Goal: Information Seeking & Learning: Learn about a topic

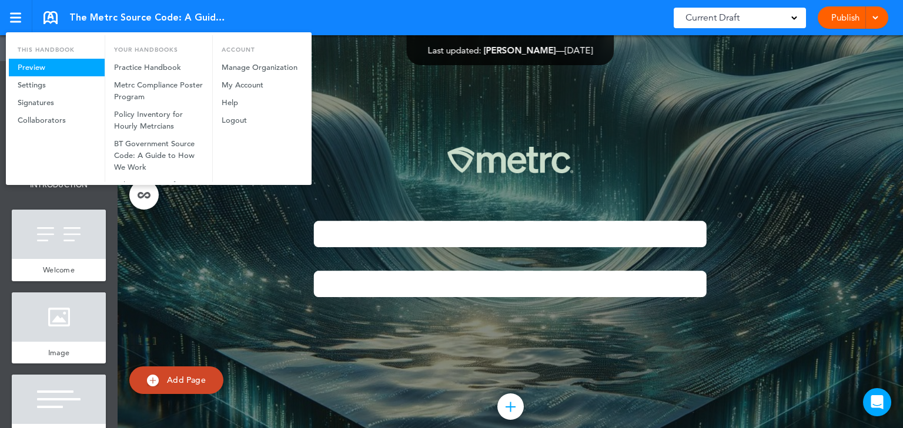
click at [28, 64] on link "Preview" at bounding box center [57, 68] width 96 height 18
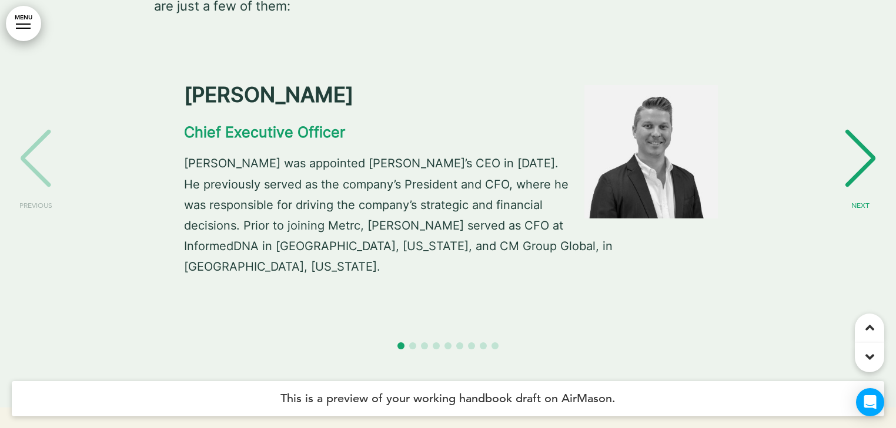
scroll to position [6158, 0]
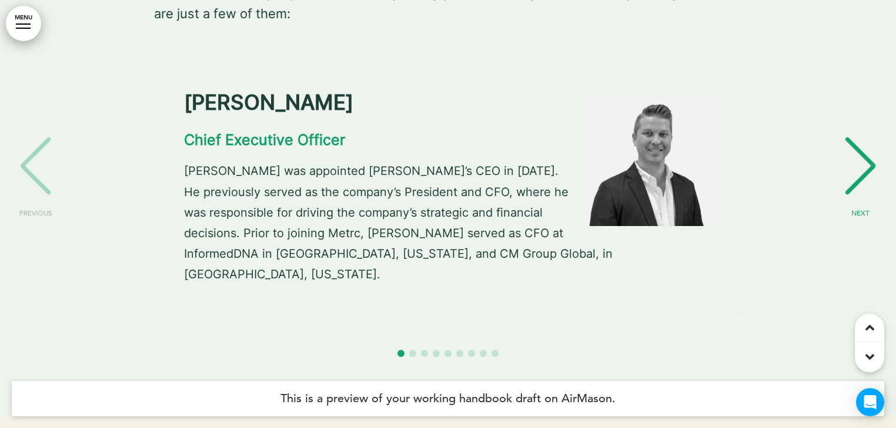
click at [853, 147] on div "NEXT" at bounding box center [860, 176] width 36 height 59
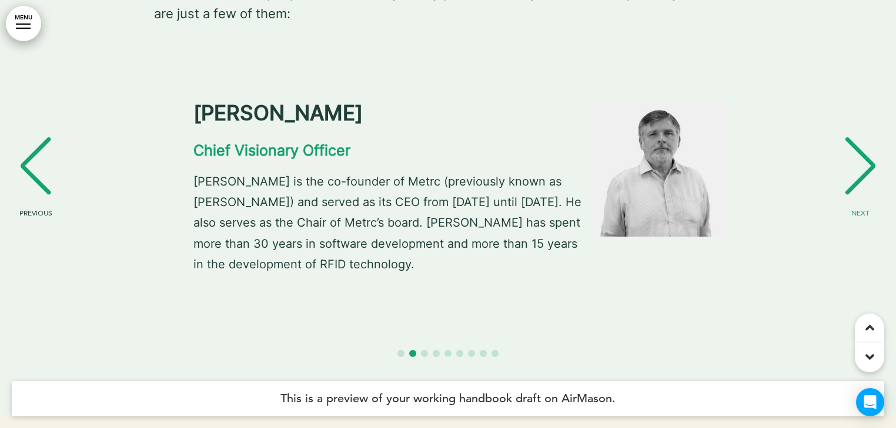
click at [853, 147] on div "NEXT" at bounding box center [860, 176] width 36 height 59
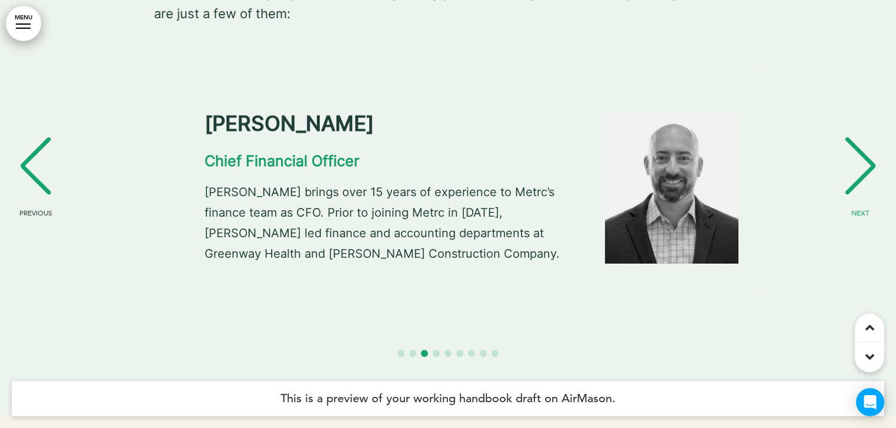
click at [853, 147] on div "NEXT" at bounding box center [860, 176] width 36 height 59
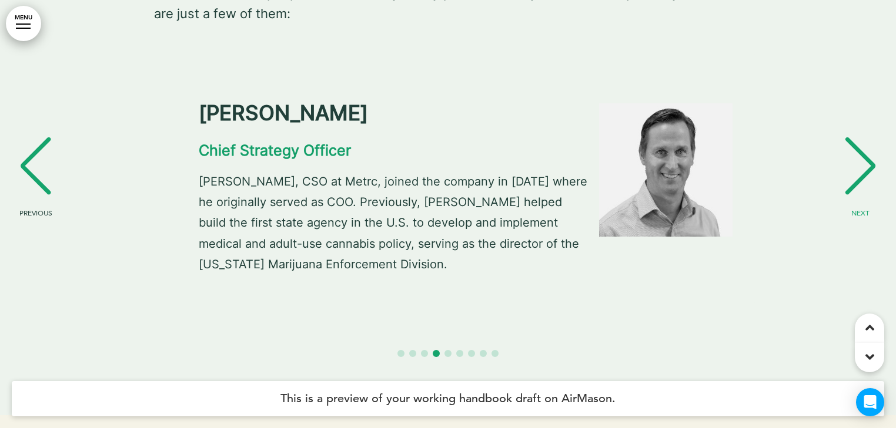
click at [853, 147] on div "NEXT" at bounding box center [860, 176] width 36 height 59
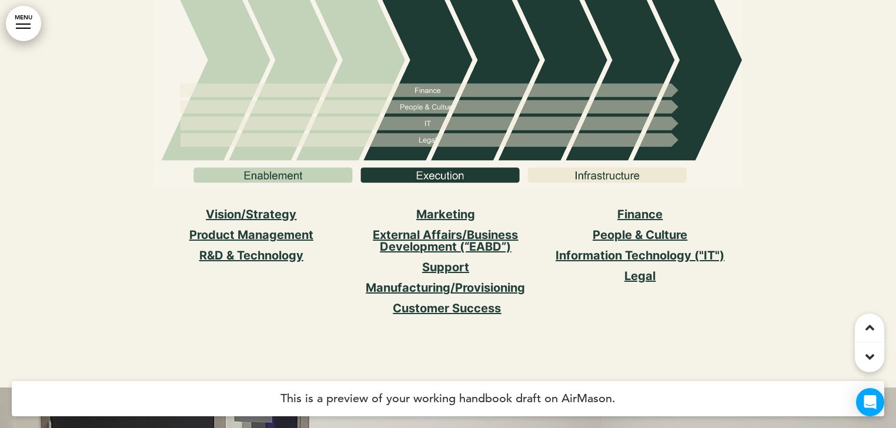
scroll to position [6816, 0]
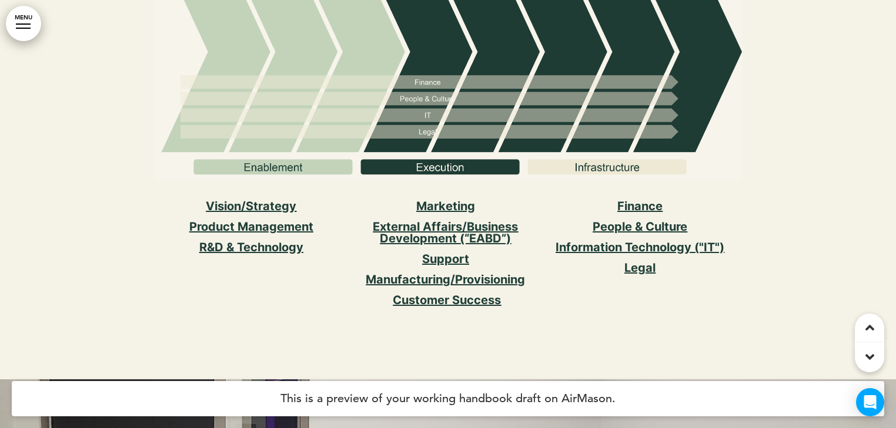
click at [250, 199] on link "Vision/Strategy﻿" at bounding box center [251, 206] width 90 height 14
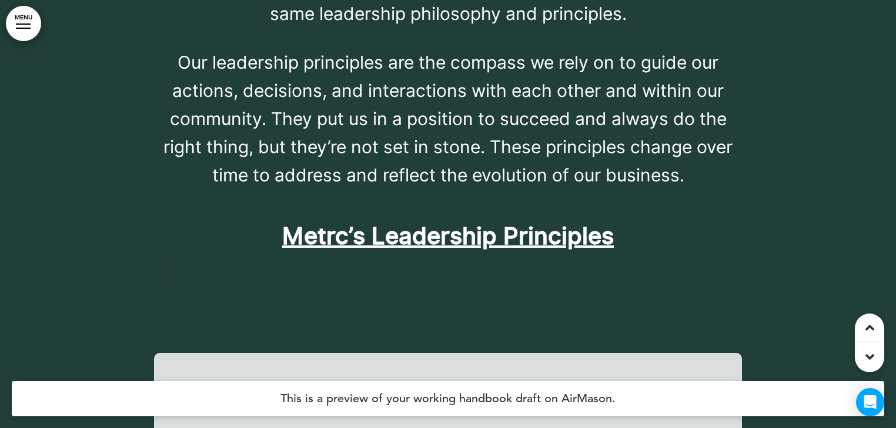
scroll to position [10107, 0]
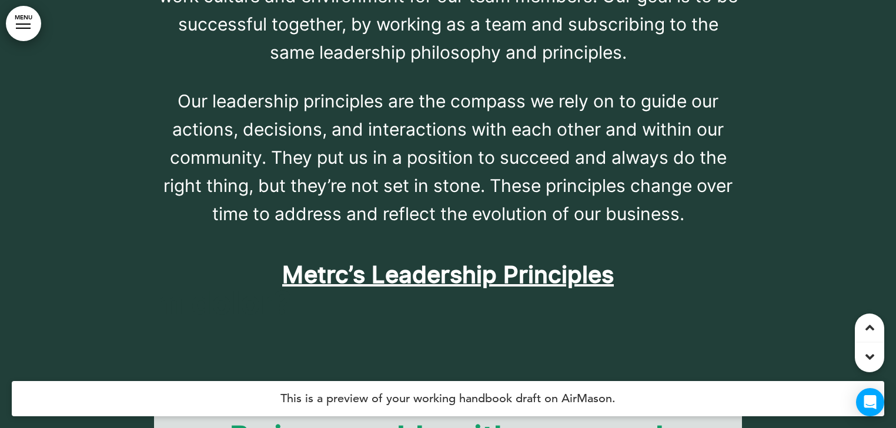
click at [444, 257] on span "﻿Metrc’s Leadership Principles" at bounding box center [447, 274] width 331 height 35
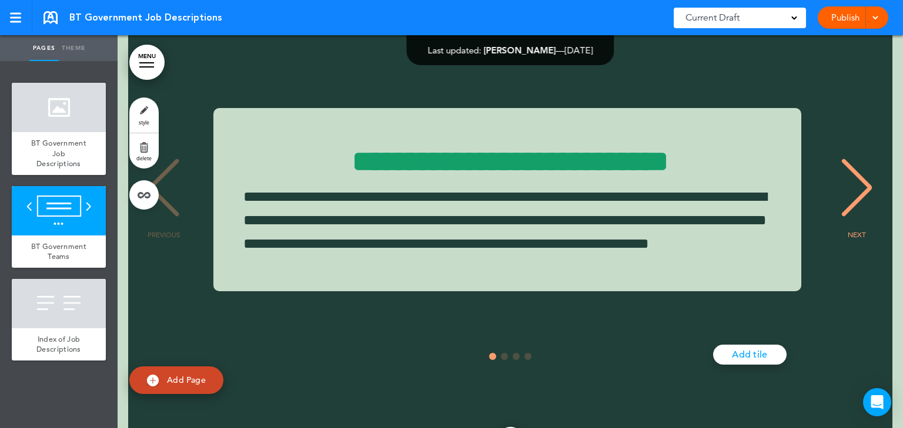
scroll to position [517, 0]
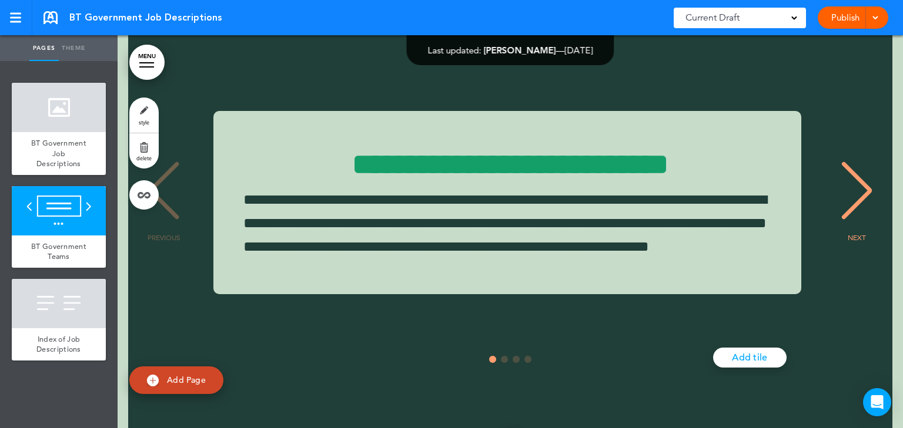
click at [854, 210] on div "NEXT" at bounding box center [857, 201] width 36 height 59
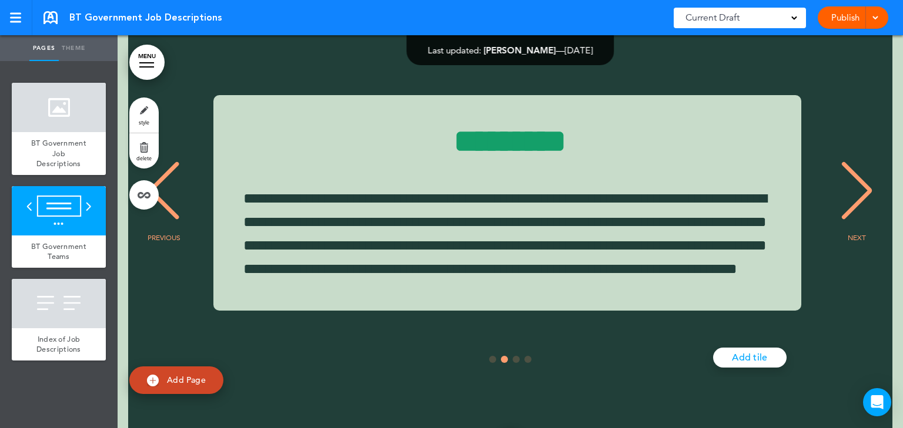
click at [854, 210] on div "NEXT" at bounding box center [857, 201] width 36 height 59
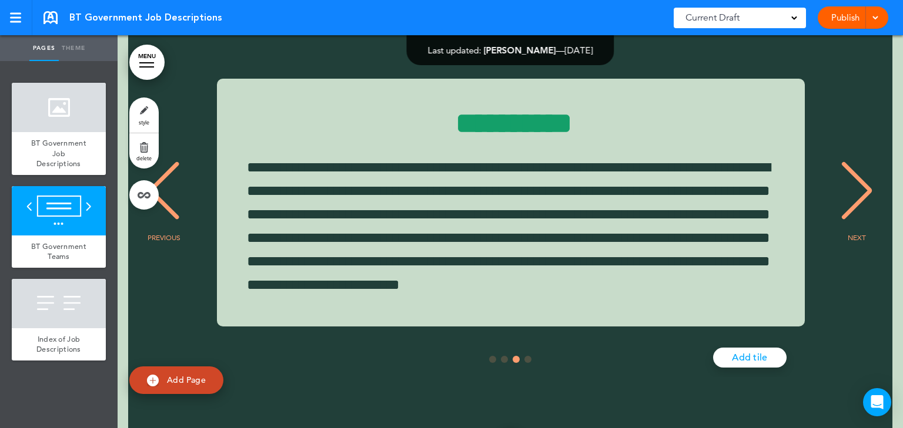
click at [854, 210] on div "NEXT" at bounding box center [857, 201] width 36 height 59
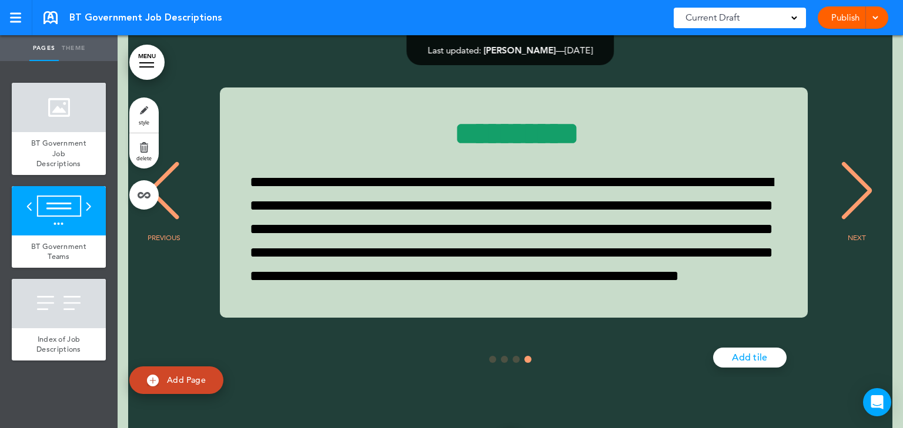
click at [854, 210] on div "NEXT" at bounding box center [857, 201] width 36 height 59
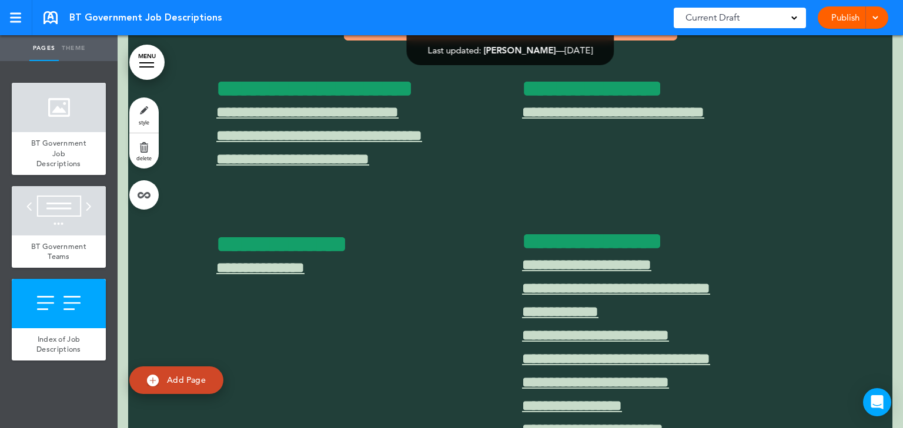
scroll to position [1081, 0]
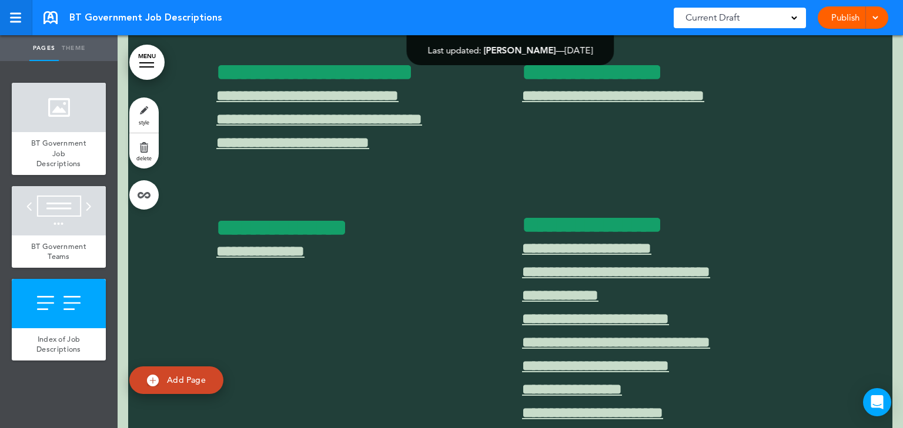
click at [19, 16] on div at bounding box center [15, 18] width 11 height 10
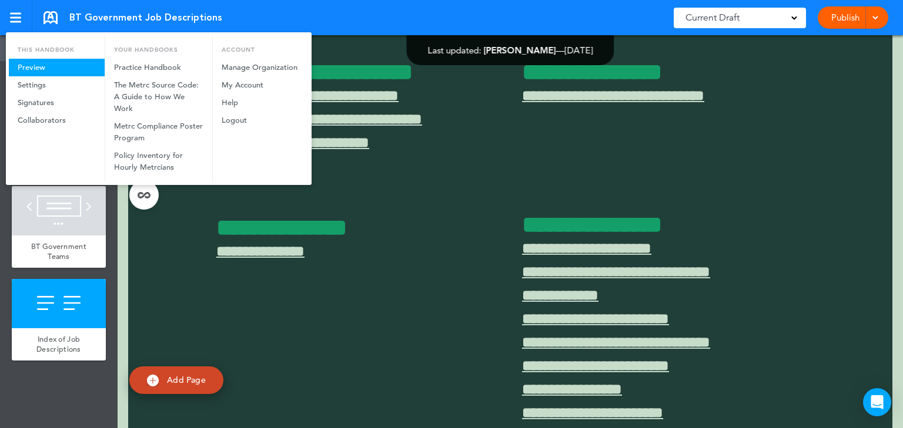
click at [42, 65] on link "Preview" at bounding box center [57, 68] width 96 height 18
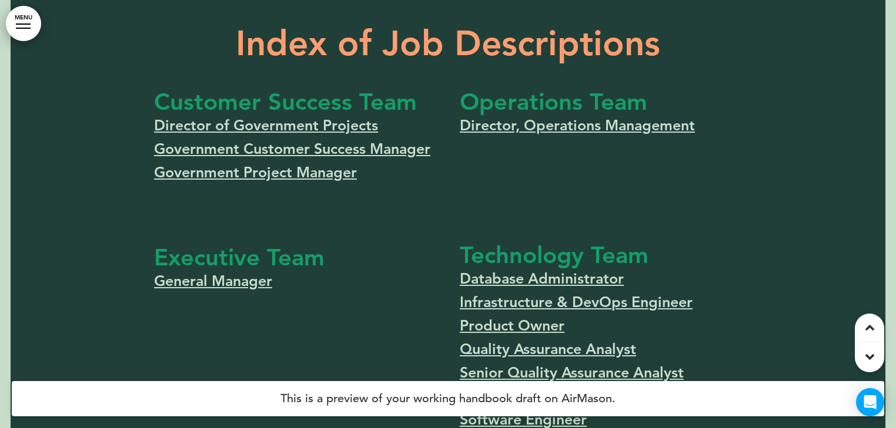
scroll to position [1006, 0]
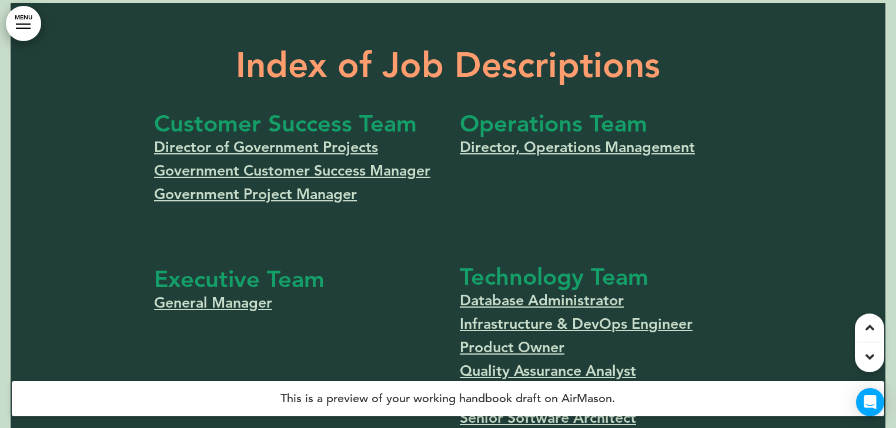
click at [285, 146] on link "Director of Government Projects" at bounding box center [266, 147] width 224 height 18
